Goal: Transaction & Acquisition: Purchase product/service

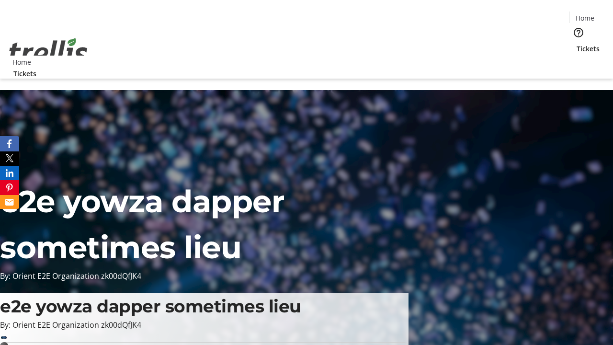
click at [577, 44] on span "Tickets" at bounding box center [588, 49] width 23 height 10
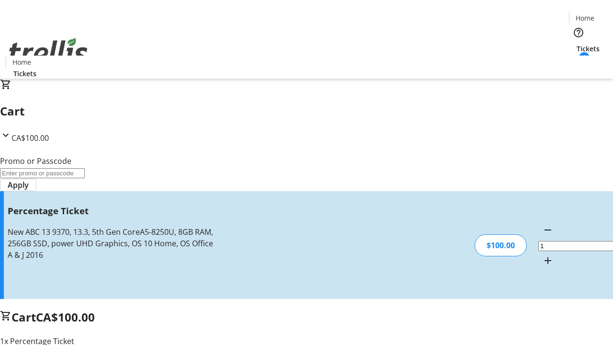
type input "BAR"
